Goal: Transaction & Acquisition: Purchase product/service

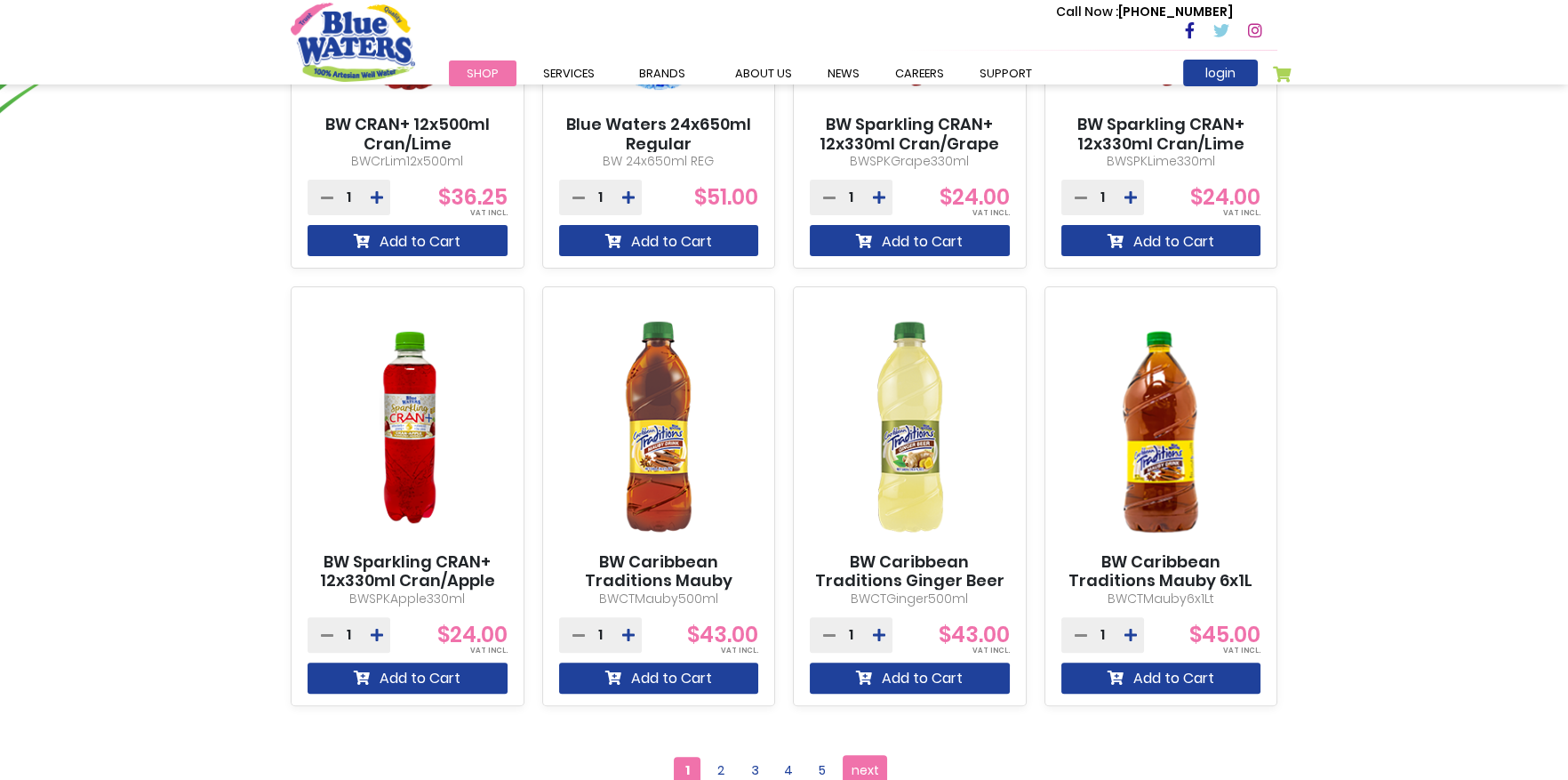
scroll to position [1688, 0]
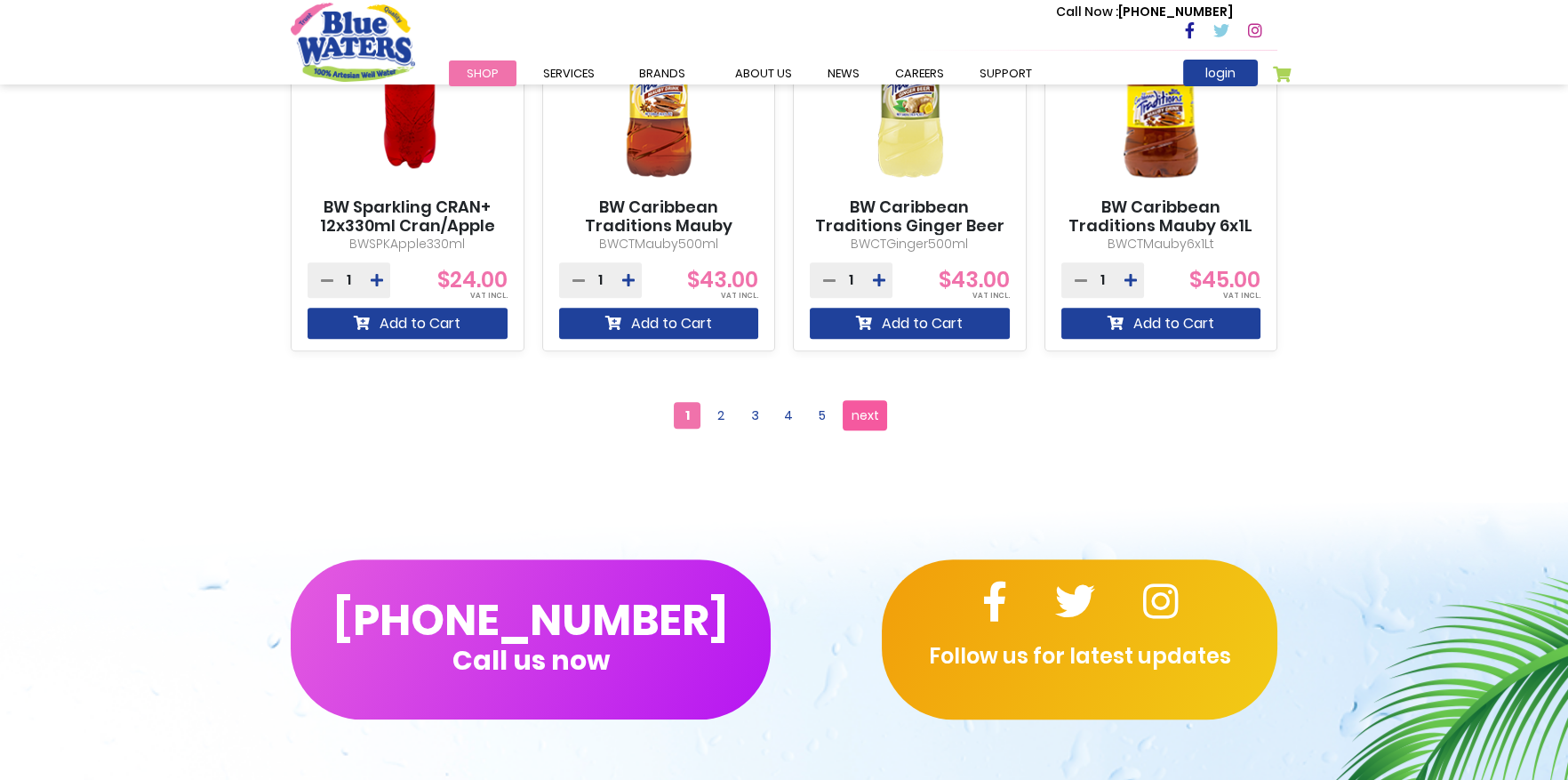
click at [870, 409] on span "next" at bounding box center [866, 415] width 28 height 27
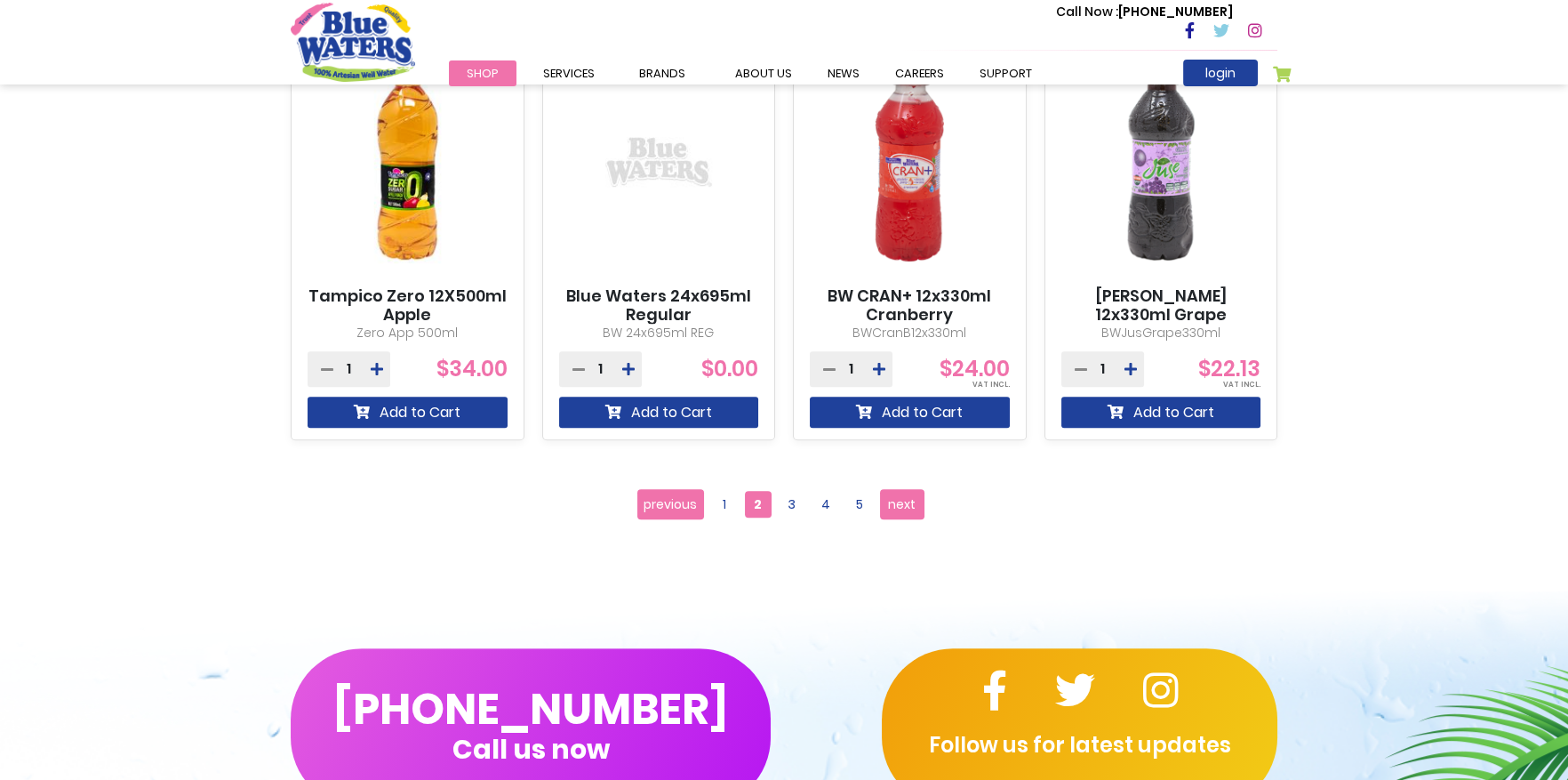
scroll to position [1510, 0]
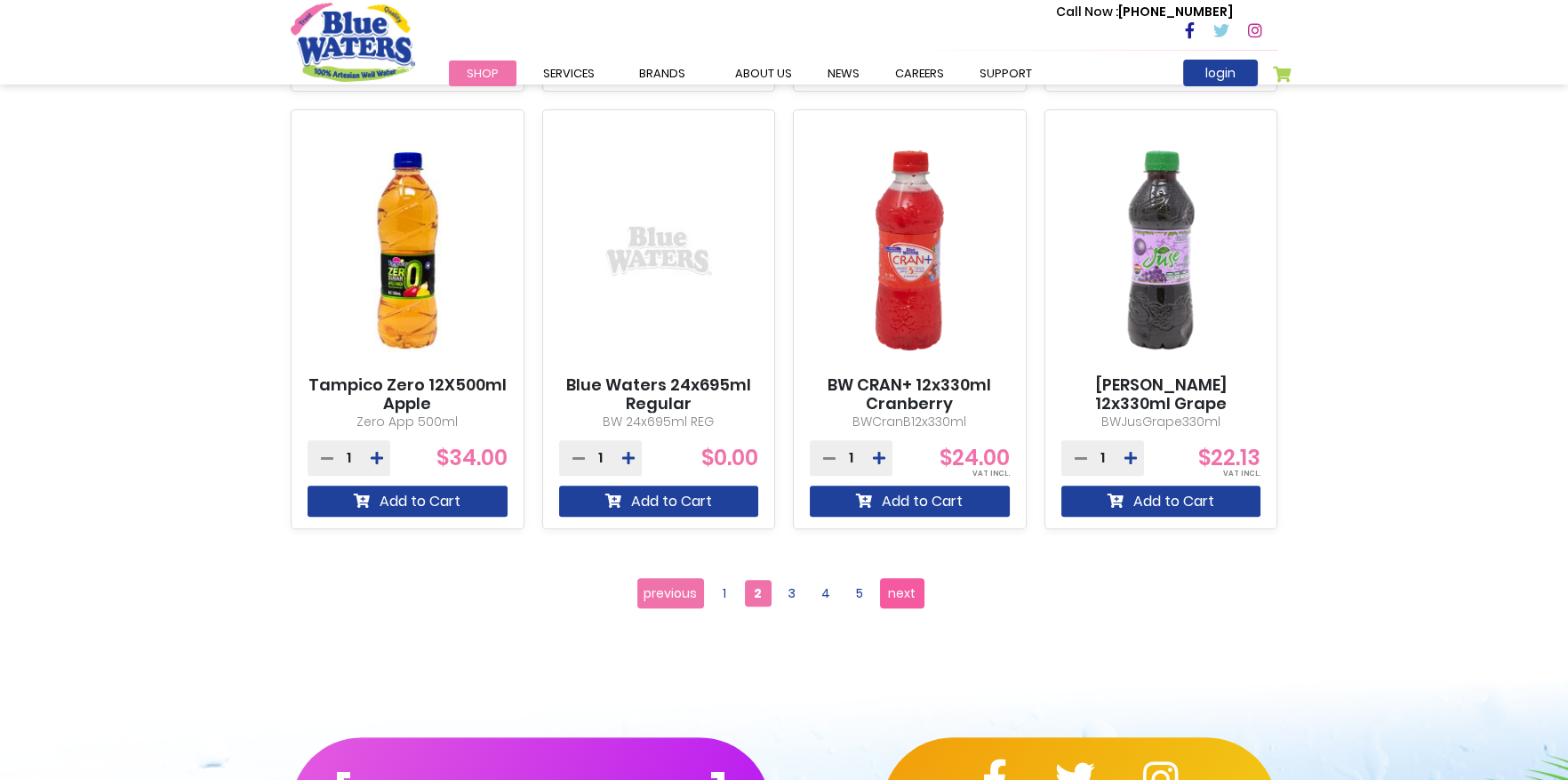
click at [909, 587] on span "next" at bounding box center [902, 593] width 28 height 27
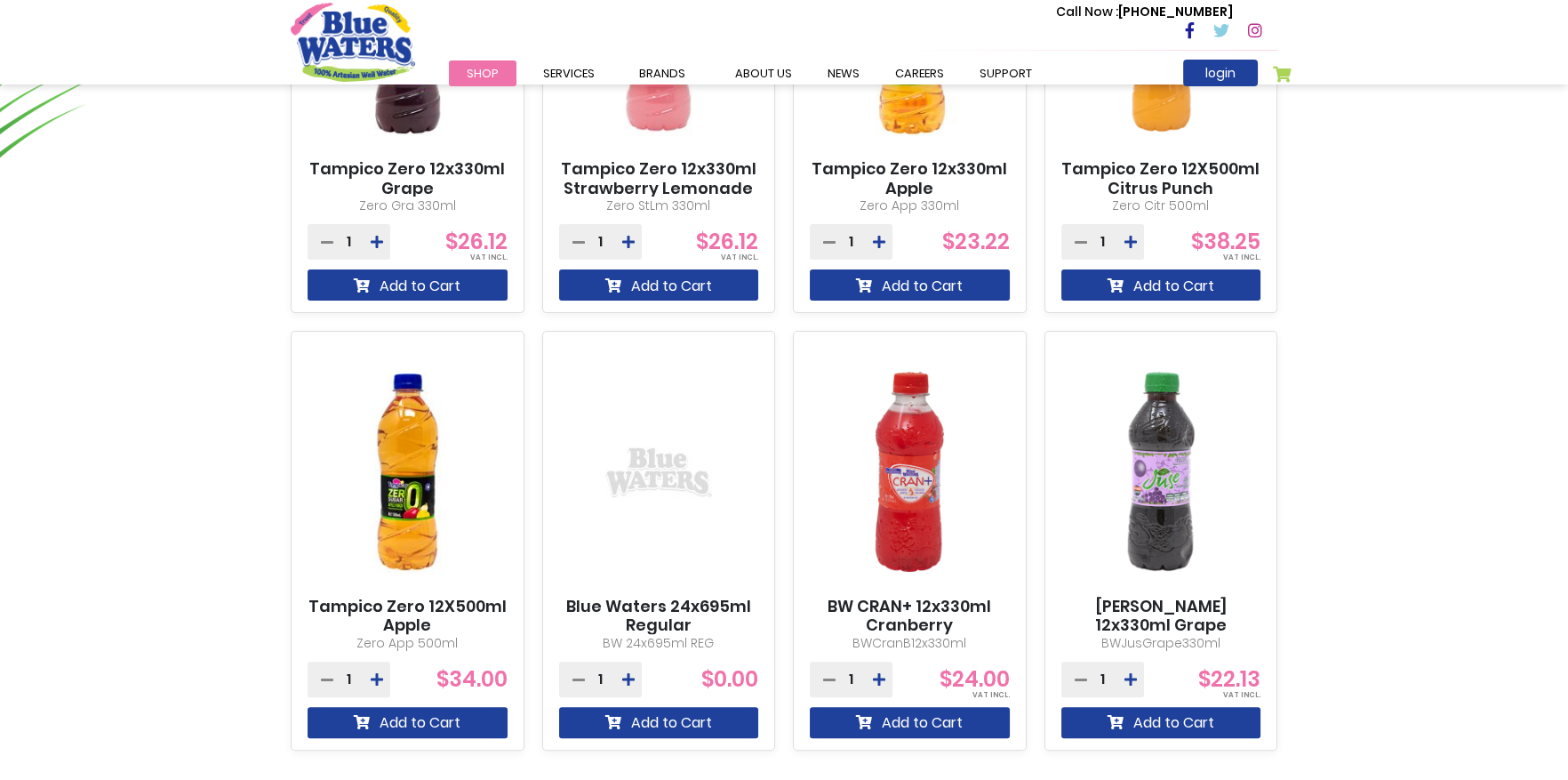
scroll to position [1156, 0]
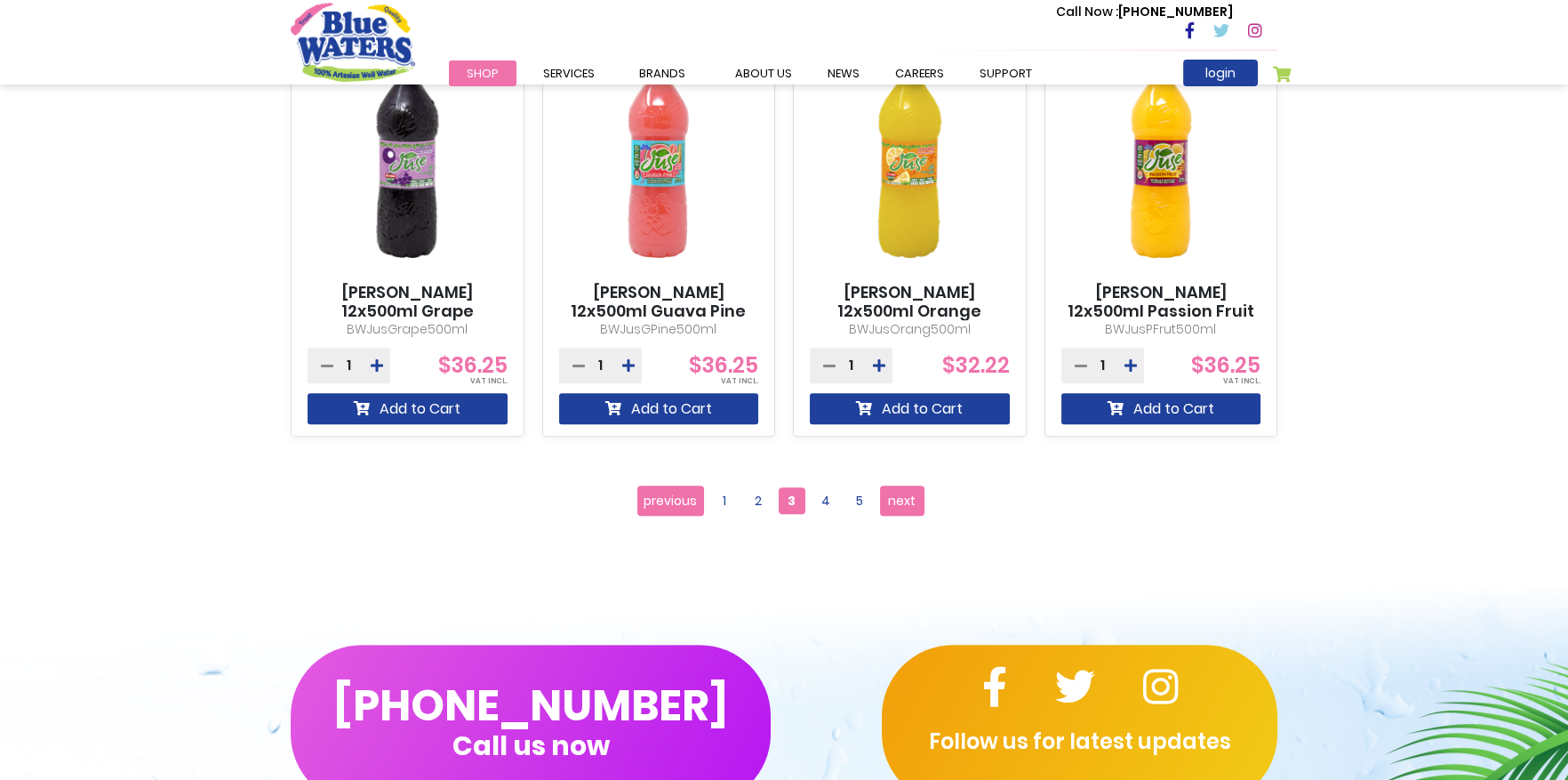
scroll to position [1777, 0]
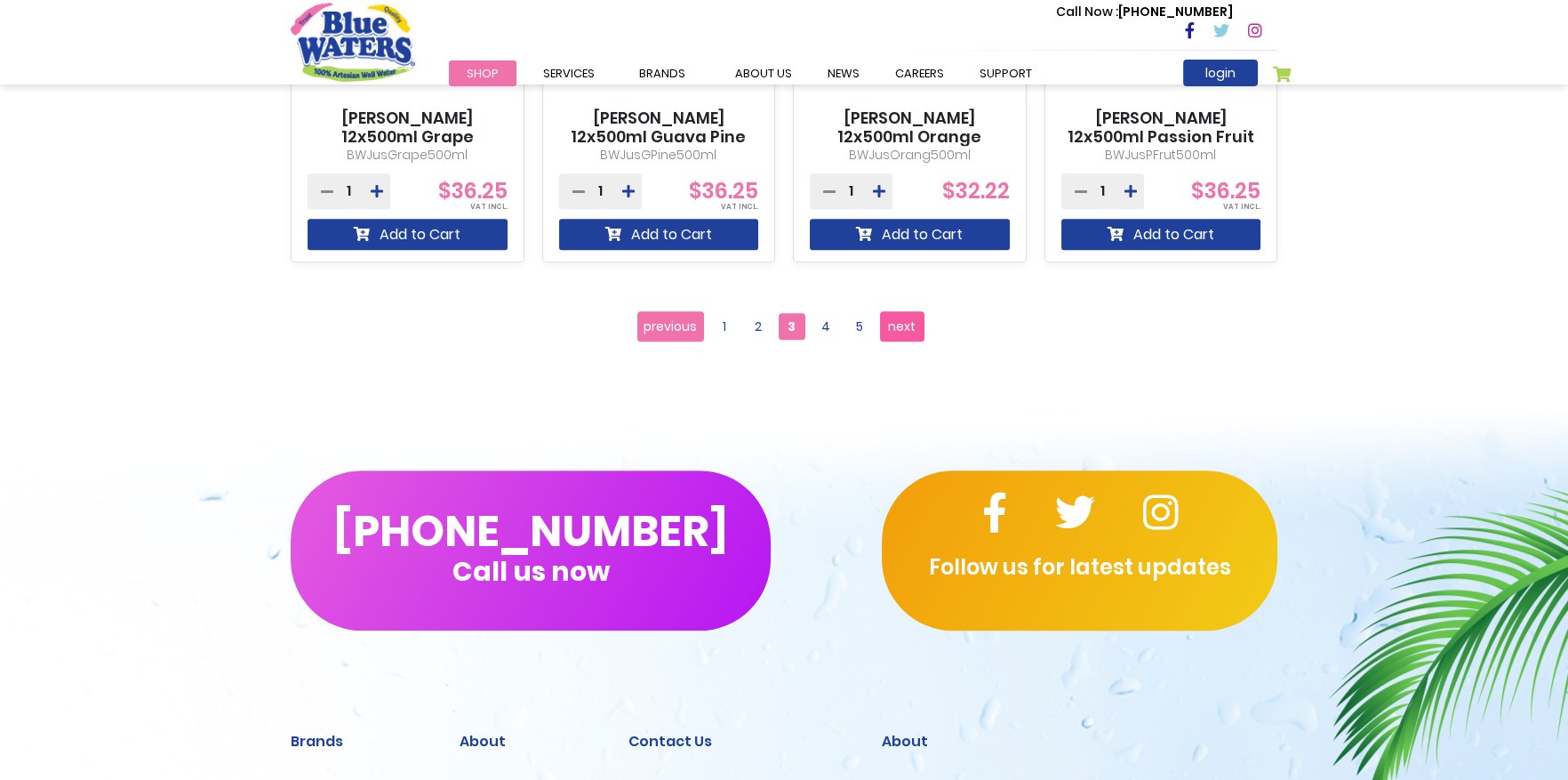
click at [897, 320] on span "next" at bounding box center [902, 326] width 28 height 27
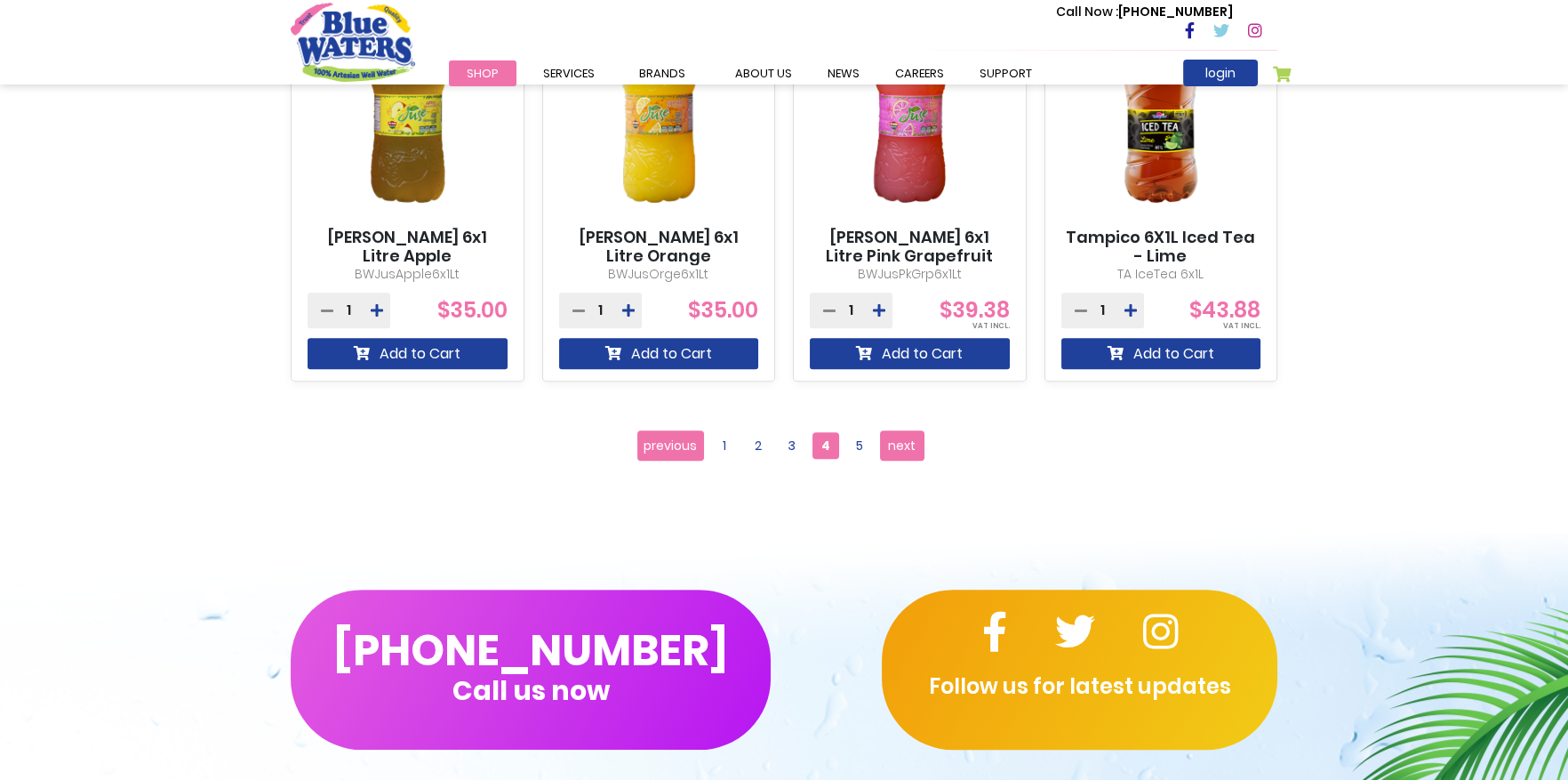
scroll to position [1688, 0]
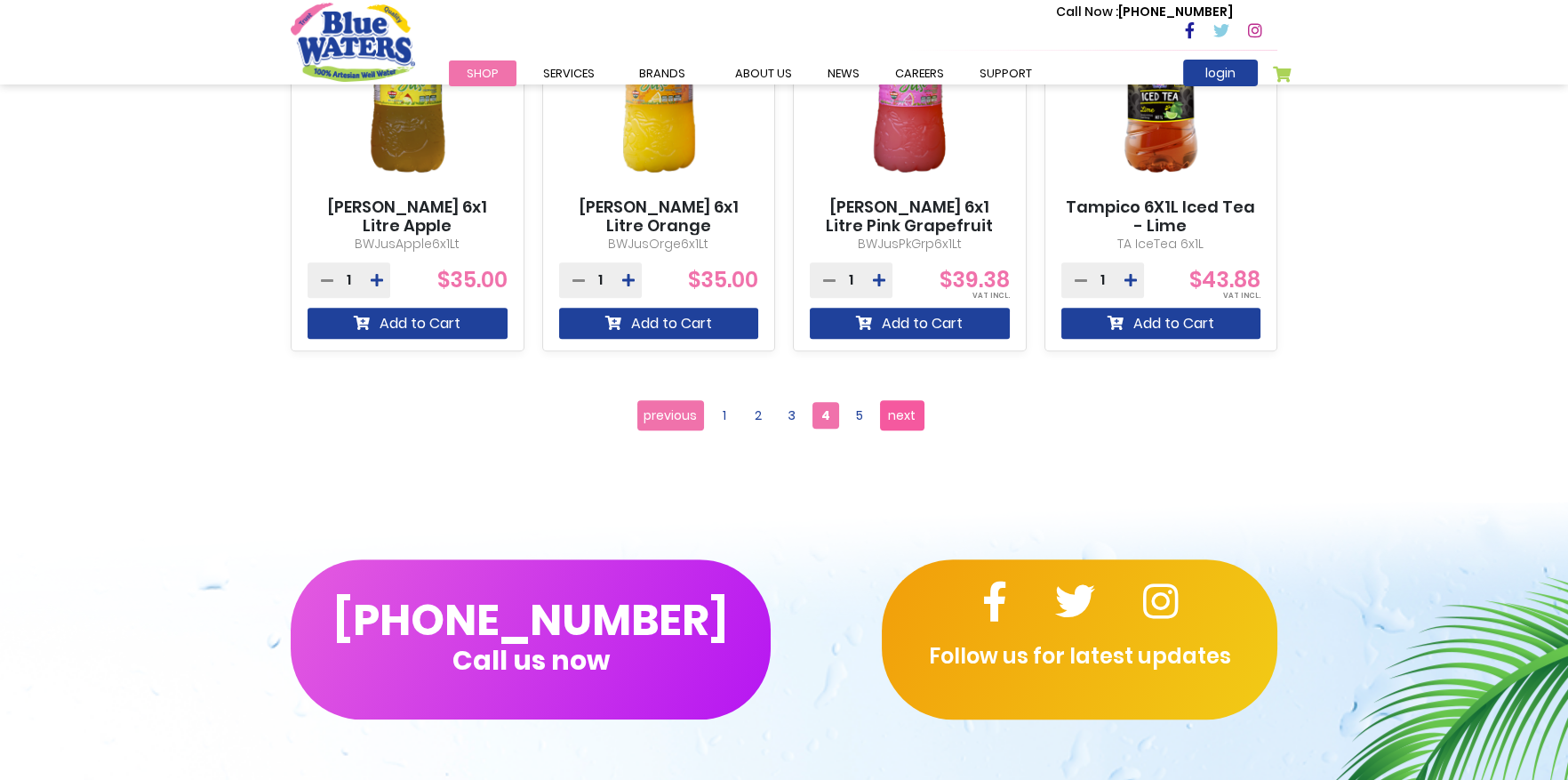
click at [910, 415] on span "next" at bounding box center [902, 415] width 28 height 27
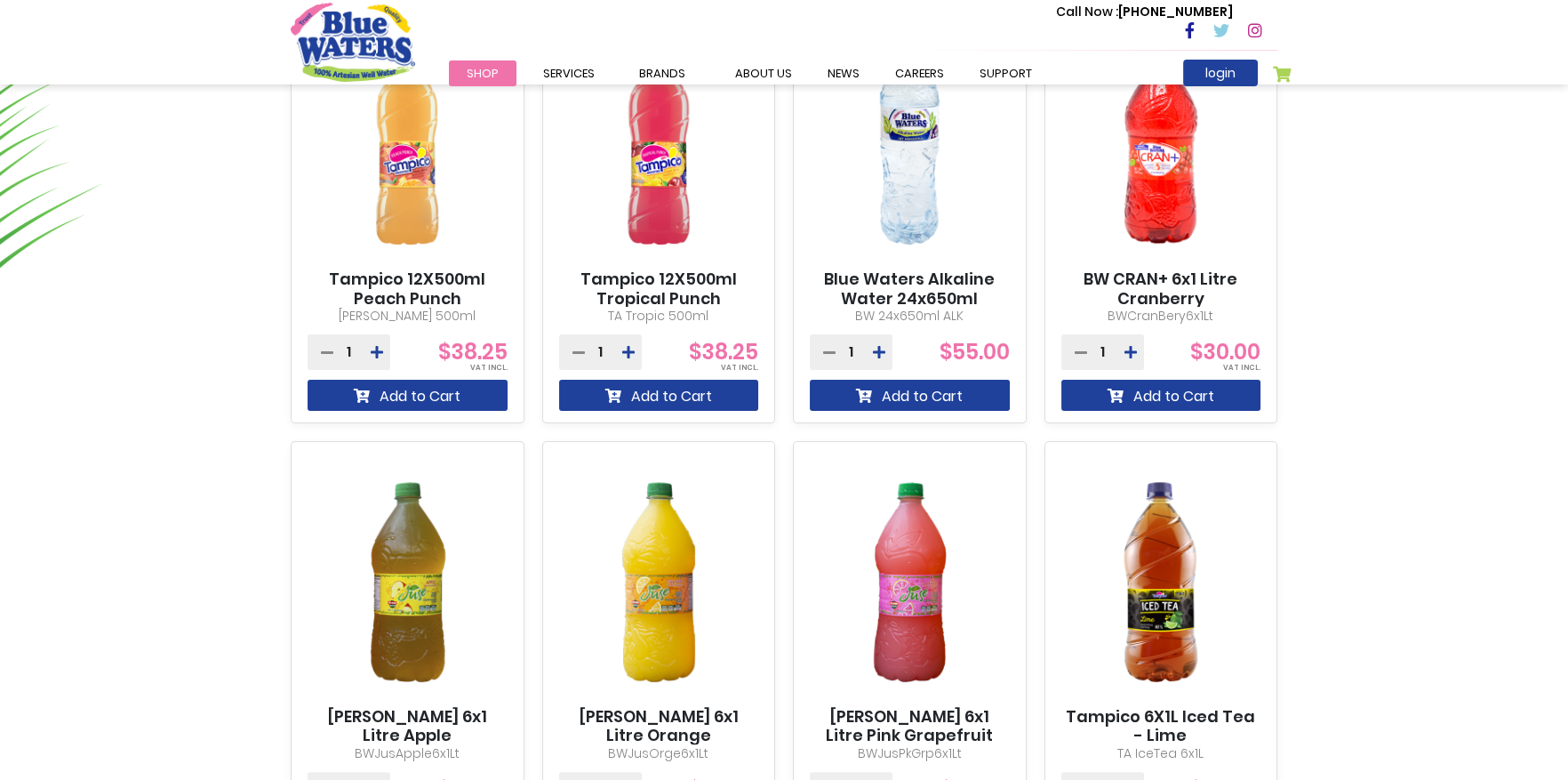
scroll to position [1334, 0]
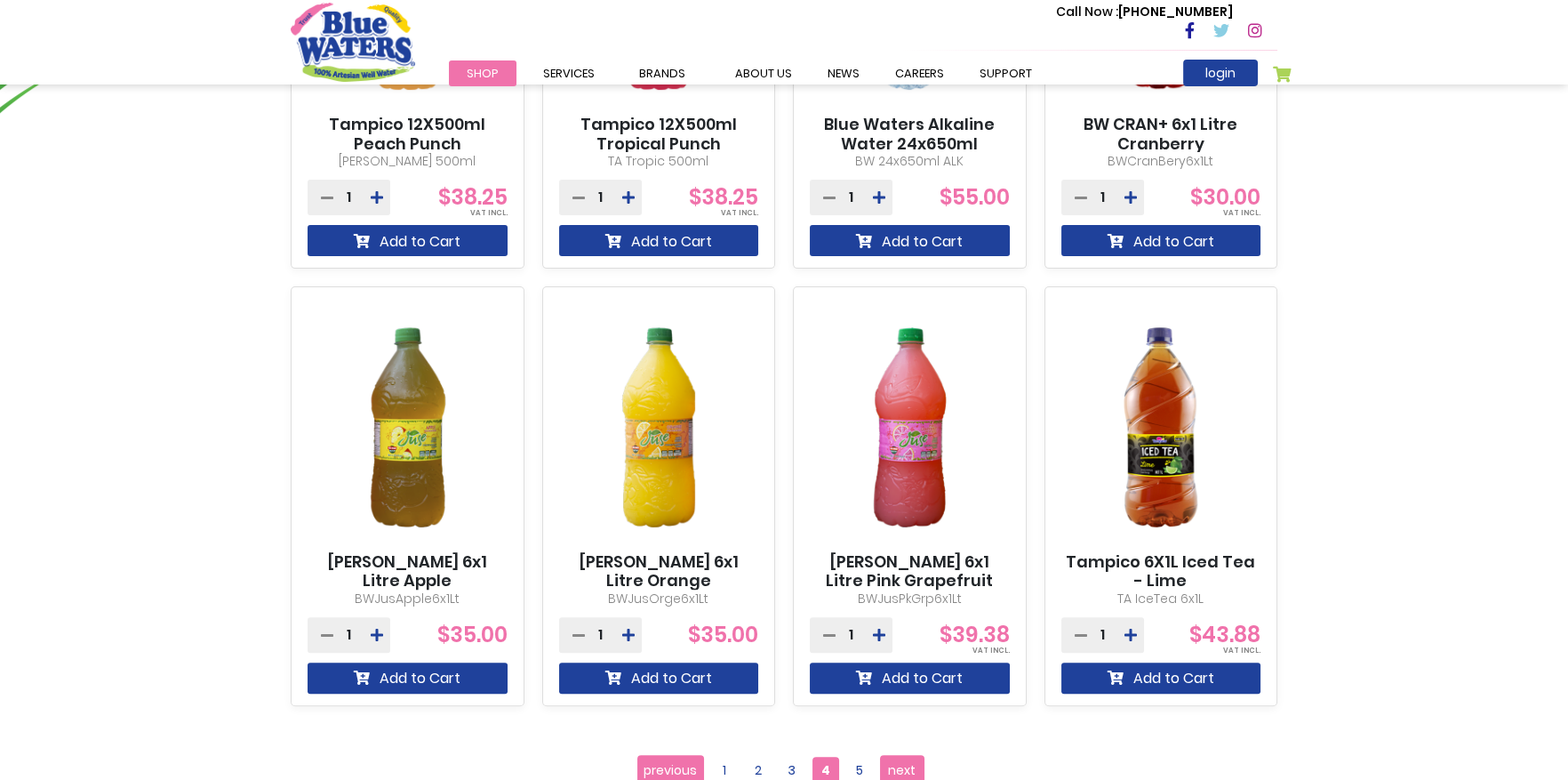
click at [666, 426] on img at bounding box center [659, 427] width 200 height 249
click at [650, 392] on img at bounding box center [659, 427] width 200 height 249
drag, startPoint x: 650, startPoint y: 392, endPoint x: 207, endPoint y: 379, distance: 443.2
click at [207, 379] on div "[PERSON_NAME] 12x500ml Pink Grapefruit BWJusPkGrp500ml 1" at bounding box center [783, 59] width 1504 height 1294
